Goal: Task Accomplishment & Management: Use online tool/utility

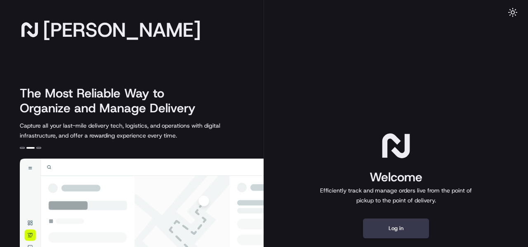
click at [199, 29] on div "Nash" at bounding box center [142, 30] width 244 height 20
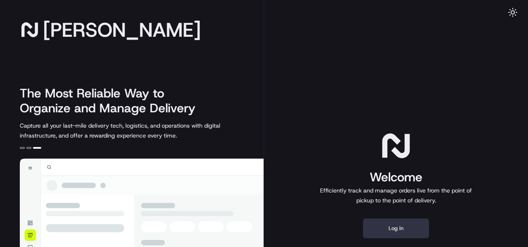
click at [411, 231] on button "Log in" at bounding box center [396, 228] width 66 height 20
